Goal: Check status: Check status

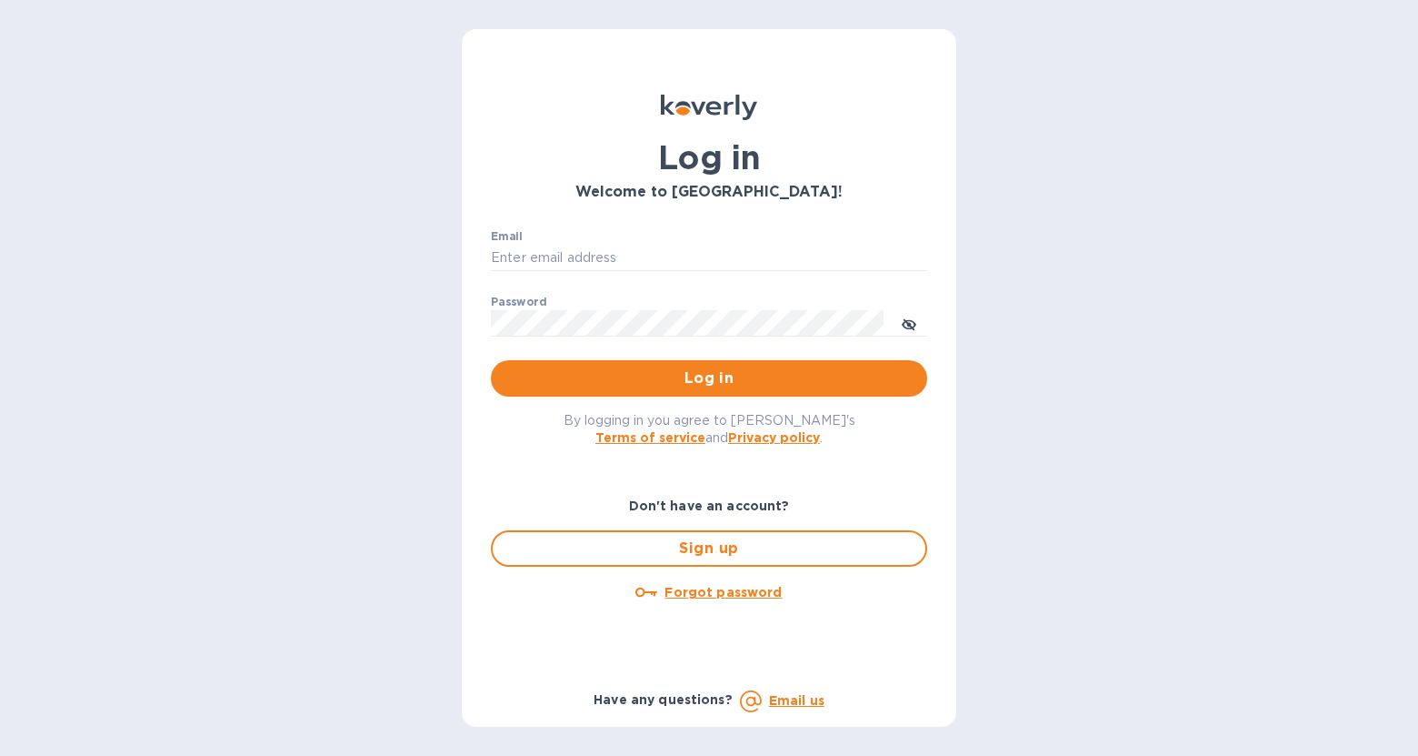
type input "roni@roniselects.com"
click at [715, 369] on span "Log in" at bounding box center [709, 378] width 407 height 22
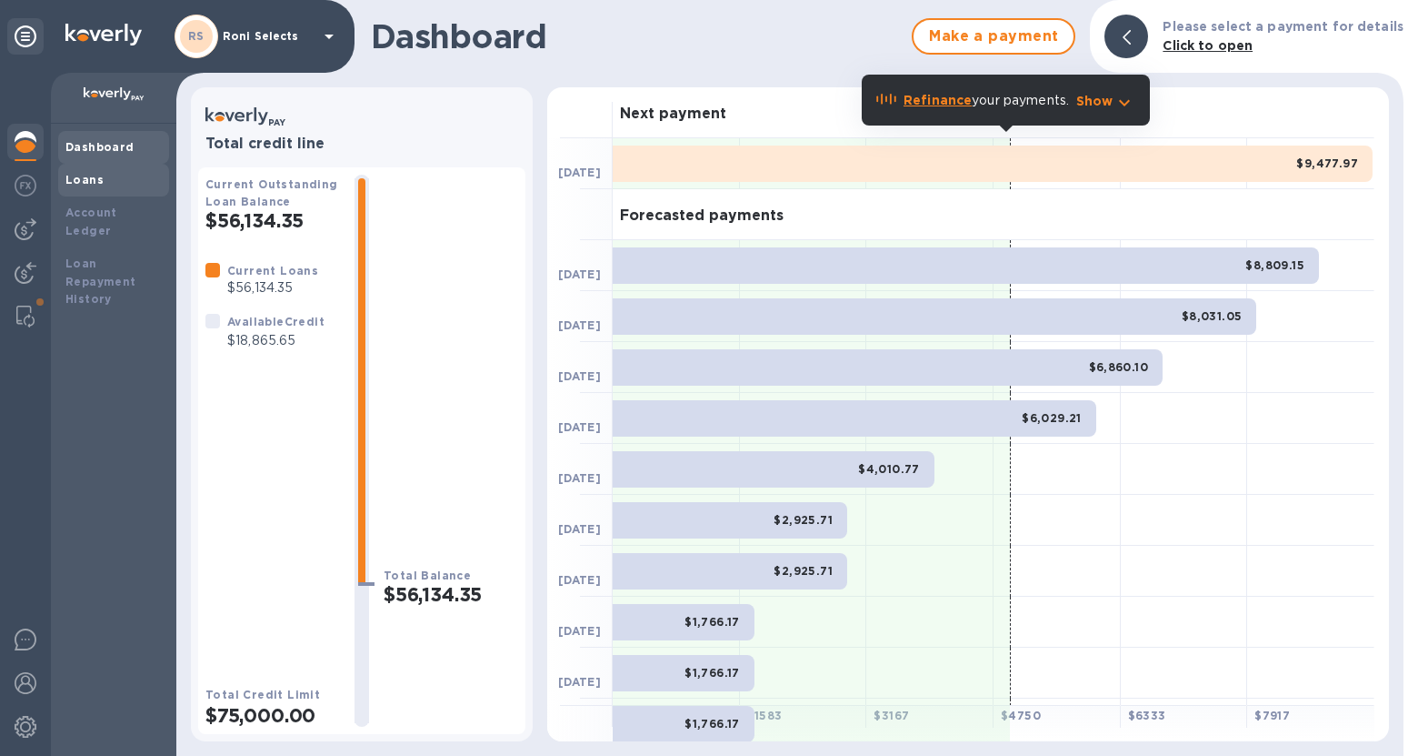
click at [115, 174] on div "Loans" at bounding box center [113, 180] width 96 height 18
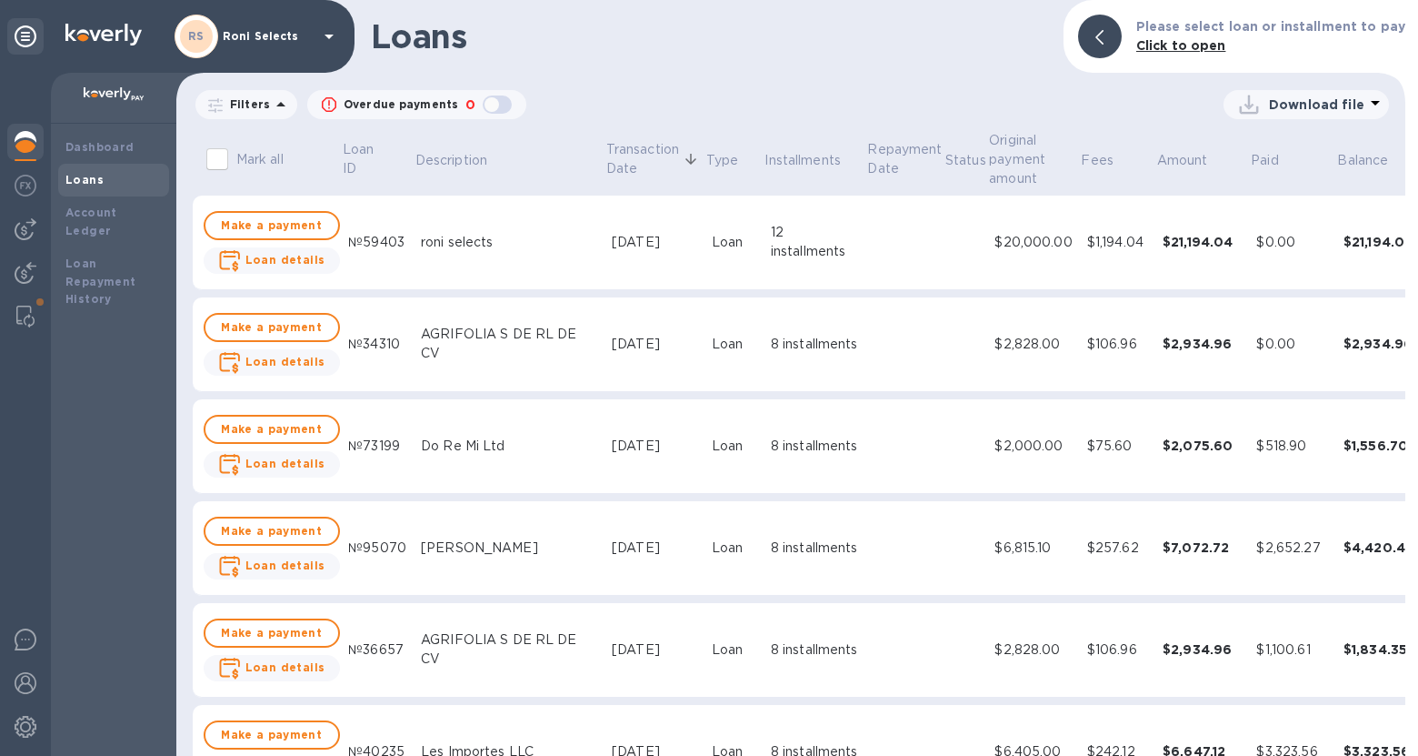
click at [1418, 236] on icon "expand row" at bounding box center [1437, 242] width 22 height 22
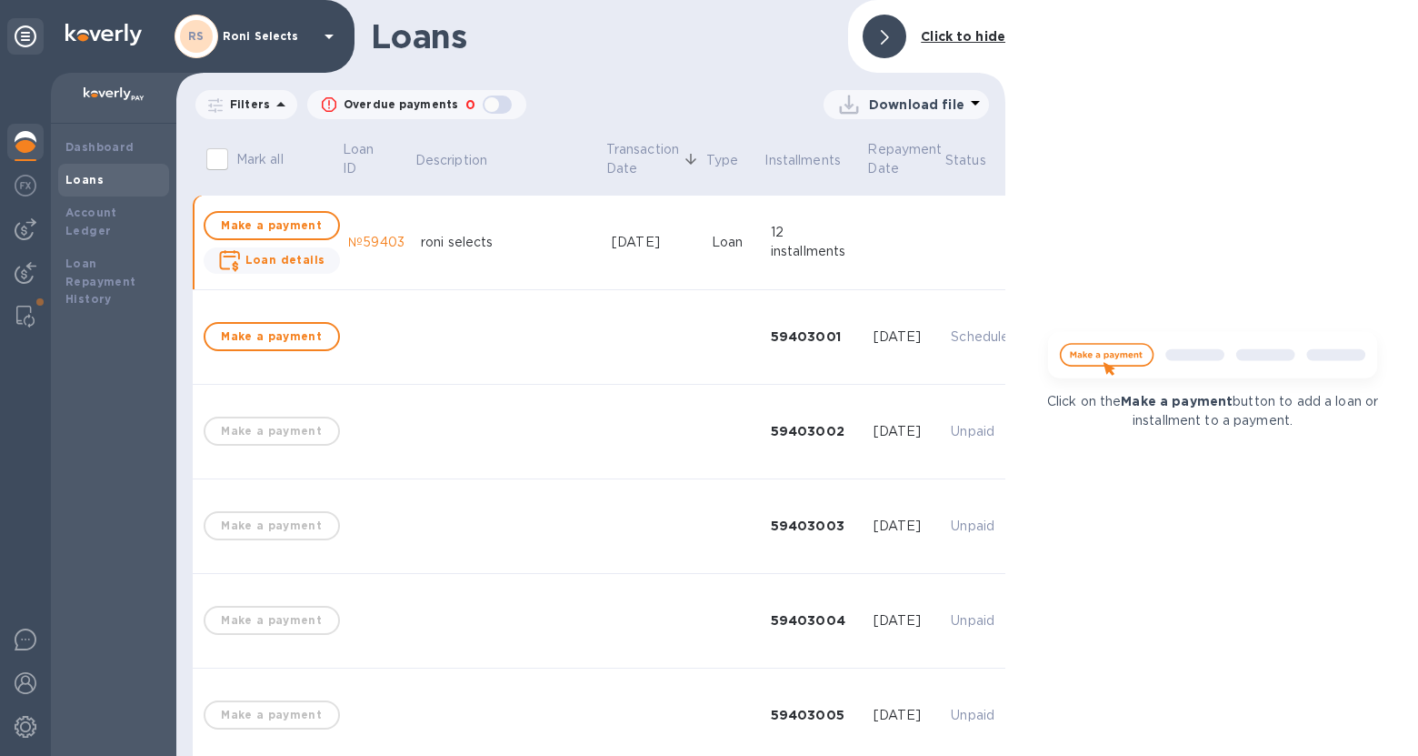
scroll to position [0, 403]
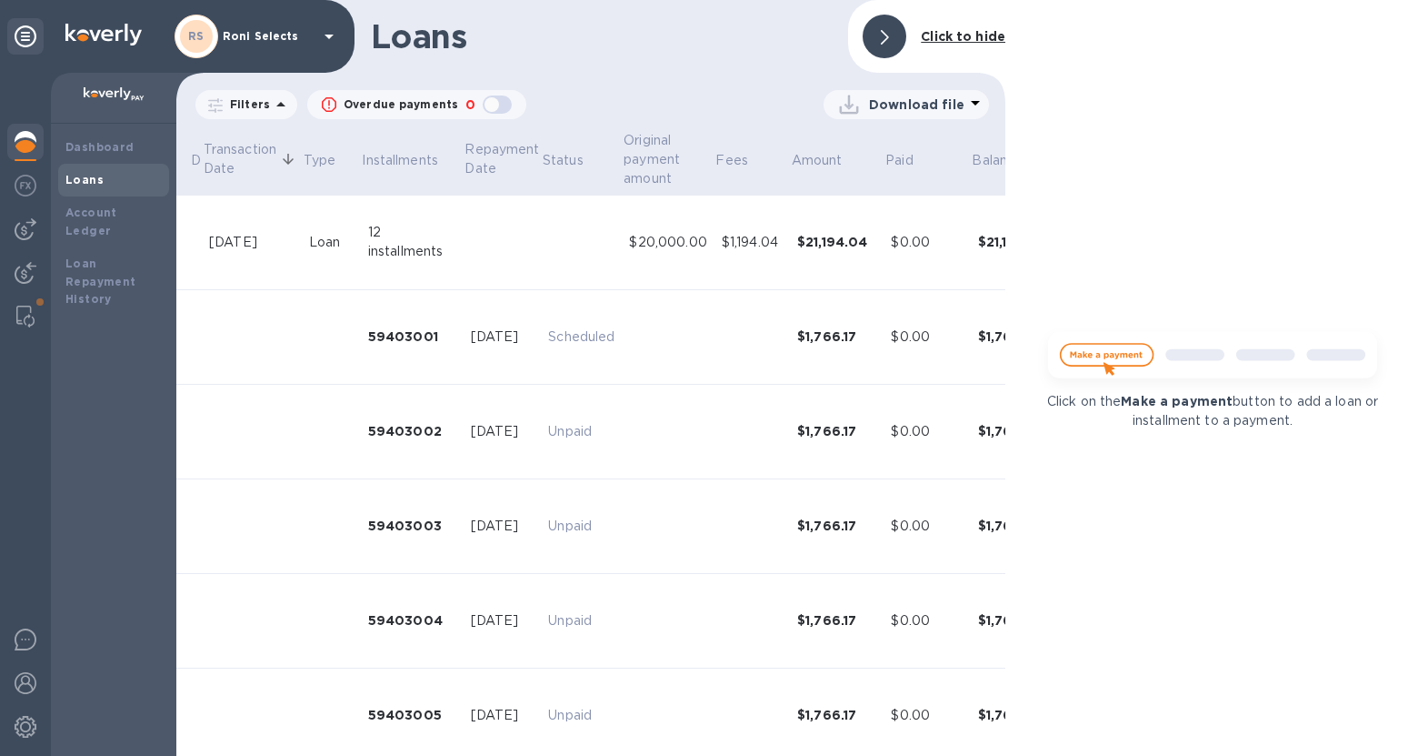
click at [1066, 245] on icon "expand row" at bounding box center [1071, 241] width 11 height 6
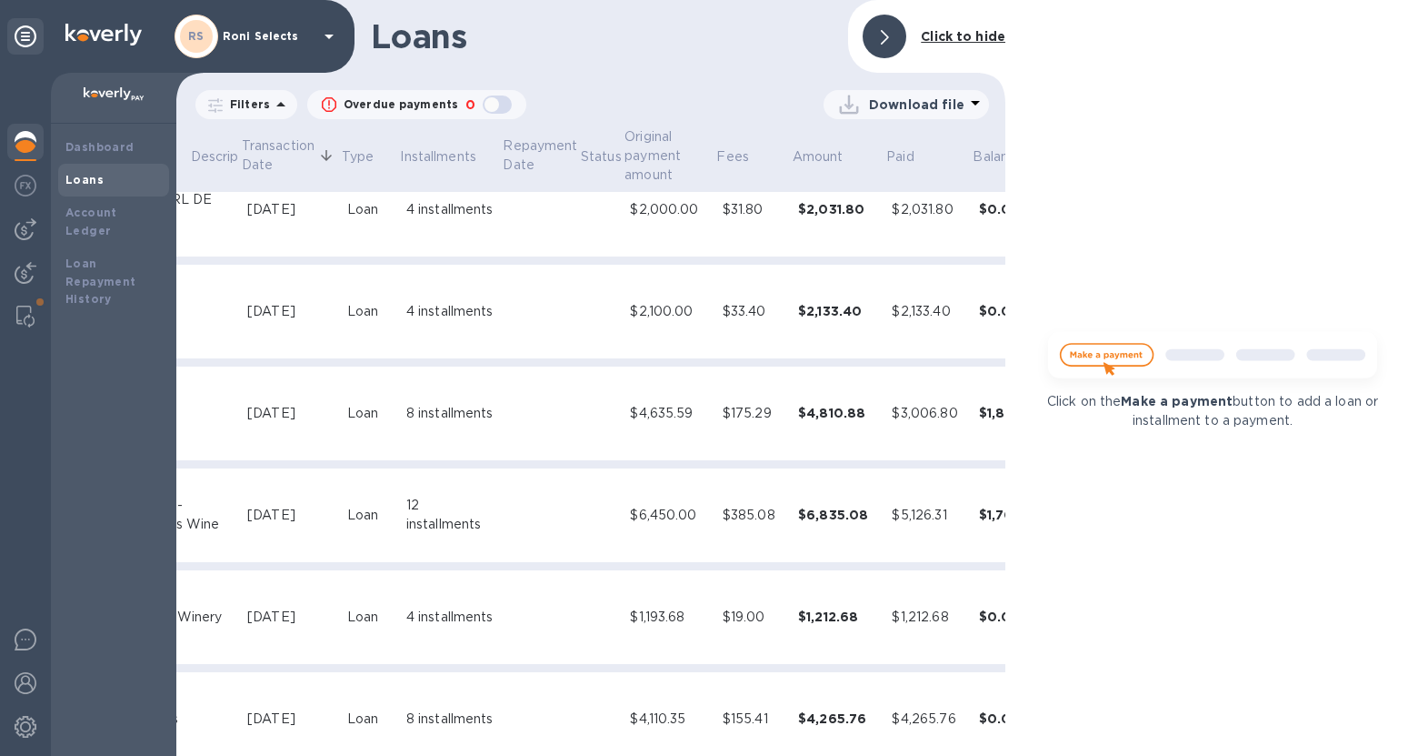
scroll to position [1228, 365]
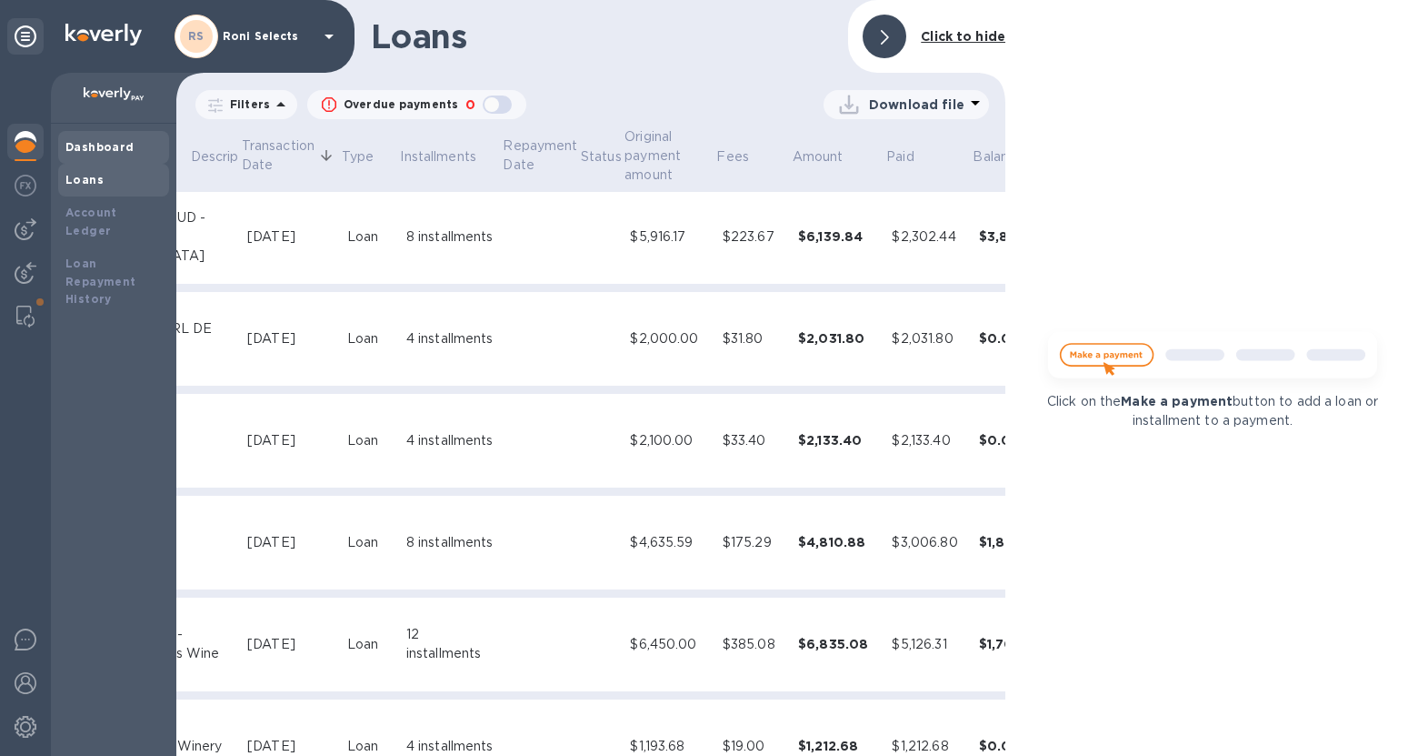
click at [95, 153] on b "Dashboard" at bounding box center [99, 147] width 69 height 14
